Goal: Task Accomplishment & Management: Manage account settings

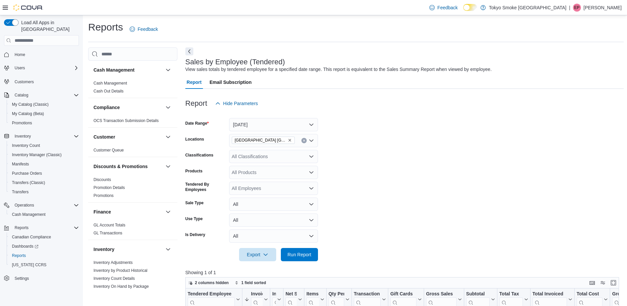
scroll to position [144, 0]
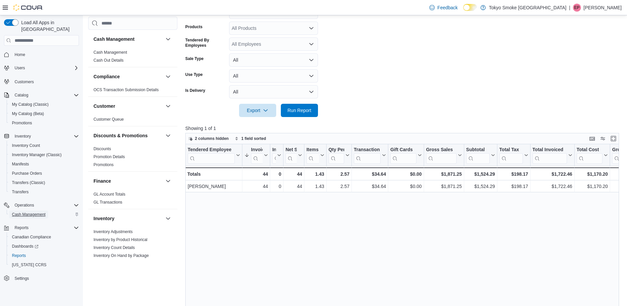
click at [44, 212] on span "Cash Management" at bounding box center [28, 214] width 33 height 5
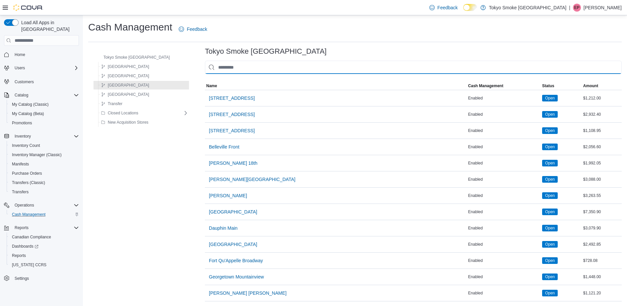
click at [366, 64] on input "This is a search bar. As you type, the results lower in the page will automatic…" at bounding box center [413, 67] width 417 height 13
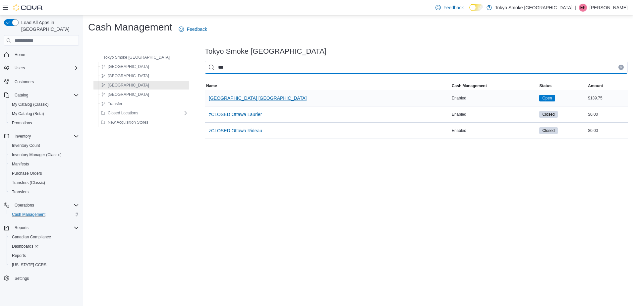
type input "***"
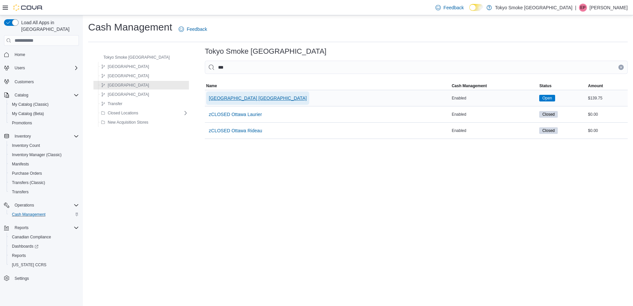
click at [209, 98] on span "[GEOGRAPHIC_DATA] [GEOGRAPHIC_DATA]" at bounding box center [258, 98] width 98 height 7
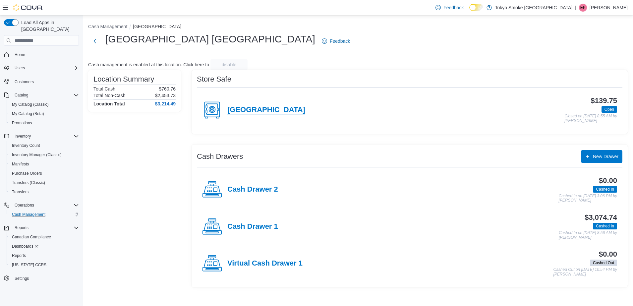
click at [251, 107] on h4 "[GEOGRAPHIC_DATA]" at bounding box center [266, 110] width 78 height 9
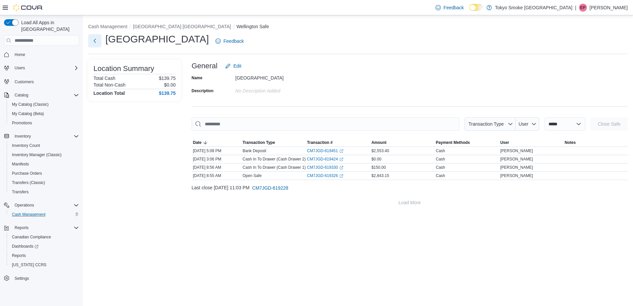
click at [99, 42] on button "Next" at bounding box center [94, 40] width 13 height 13
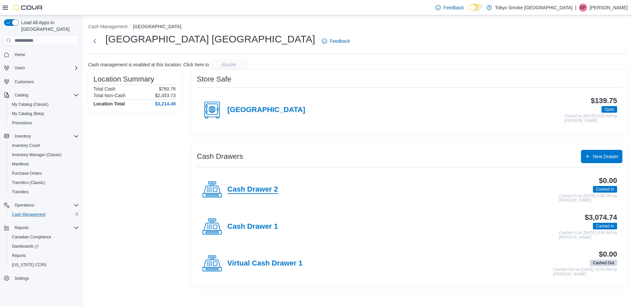
click at [276, 190] on h4 "Cash Drawer 2" at bounding box center [252, 189] width 51 height 9
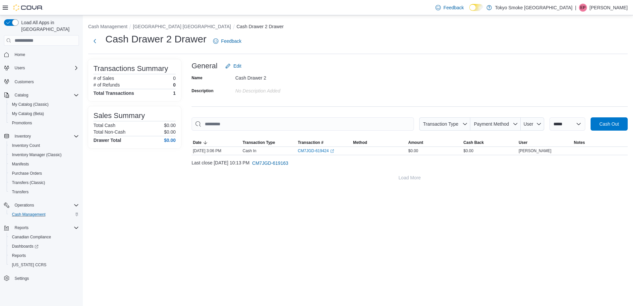
drag, startPoint x: 601, startPoint y: 129, endPoint x: 566, endPoint y: 57, distance: 80.0
drag, startPoint x: 566, startPoint y: 57, endPoint x: 553, endPoint y: 33, distance: 27.2
click at [553, 33] on div "Cash Drawer 2 Drawer Feedback" at bounding box center [357, 40] width 539 height 17
click at [613, 126] on span "Cash Out" at bounding box center [609, 123] width 20 height 7
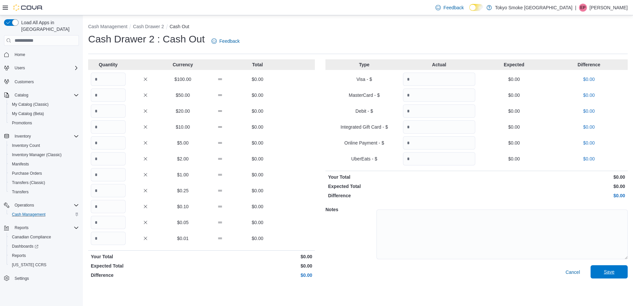
click at [619, 272] on span "Save" at bounding box center [608, 271] width 29 height 13
